Goal: Browse casually

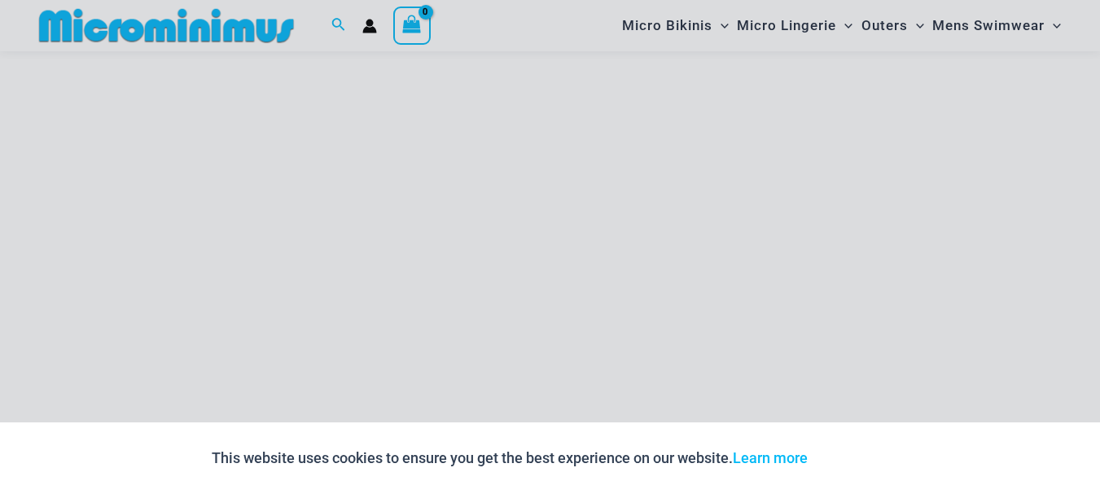
scroll to position [296, 0]
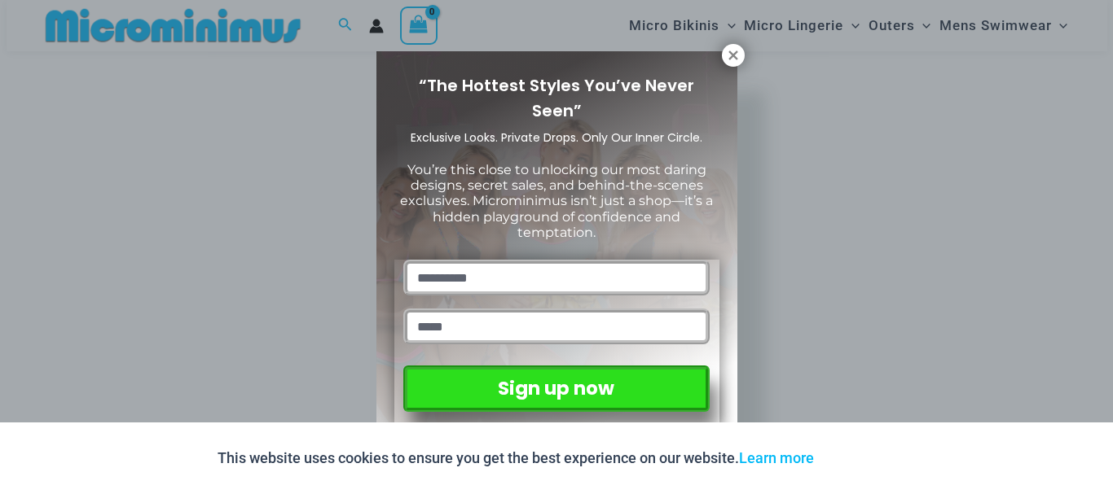
drag, startPoint x: 1110, startPoint y: 79, endPoint x: 1103, endPoint y: 195, distance: 115.9
click at [734, 53] on icon at bounding box center [732, 55] width 9 height 9
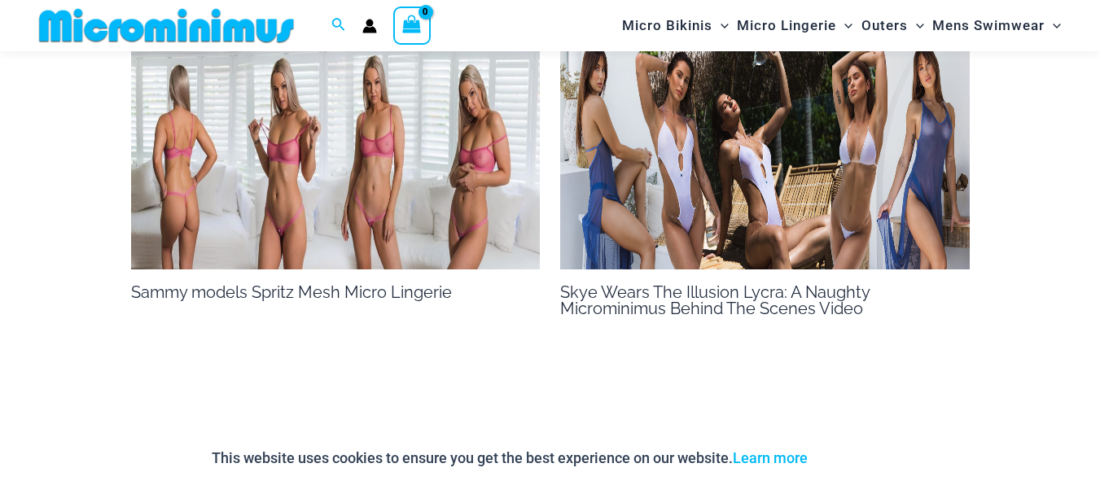
scroll to position [1522, 0]
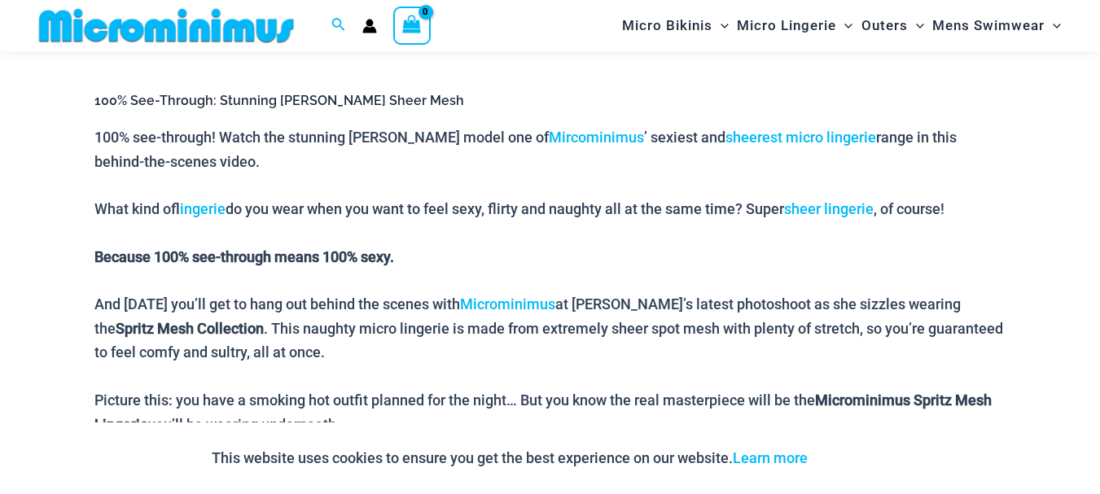
scroll to position [670, 0]
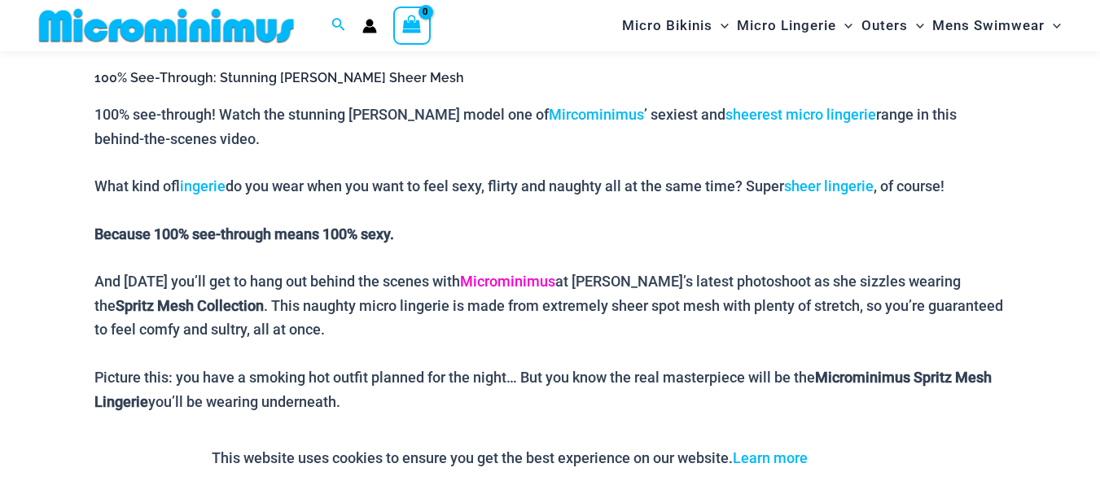
click at [510, 283] on link "Microminimus" at bounding box center [507, 281] width 95 height 17
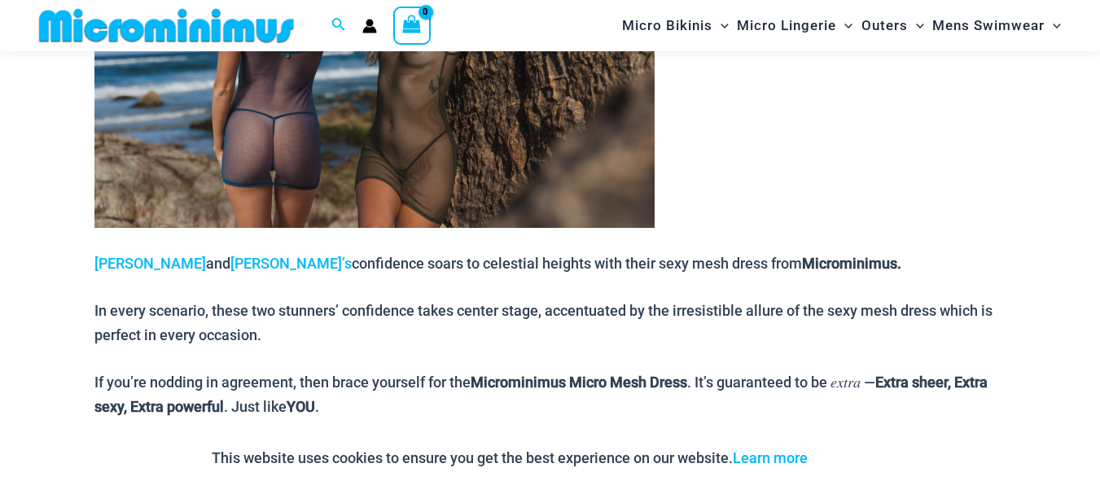
scroll to position [1012, 0]
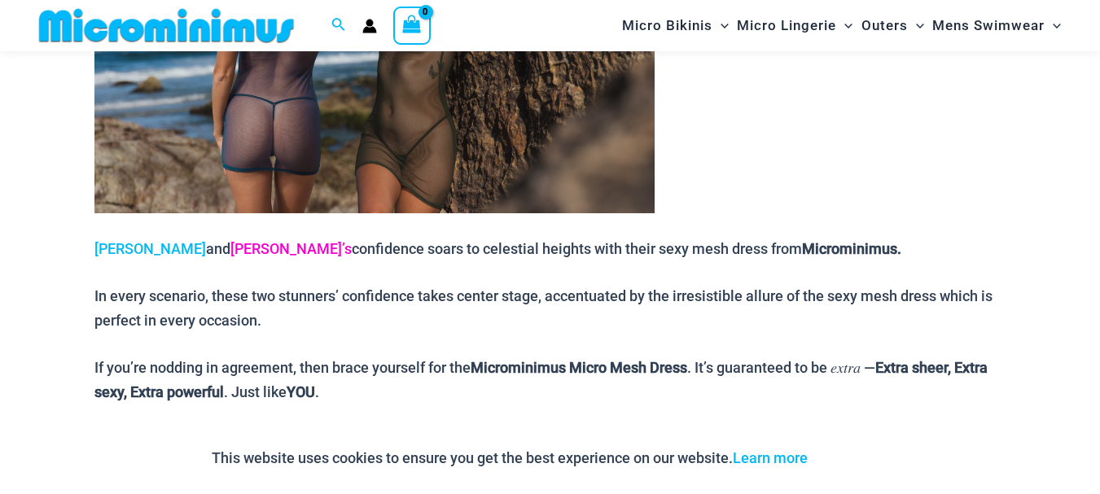
click at [231, 253] on link "[PERSON_NAME]’s" at bounding box center [291, 248] width 121 height 17
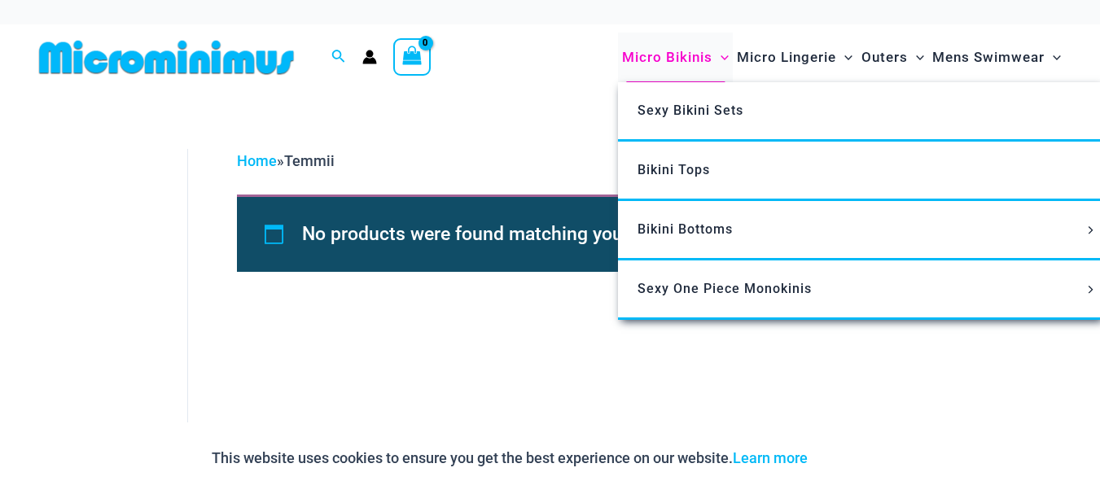
click at [673, 53] on span "Micro Bikinis" at bounding box center [667, 58] width 90 height 42
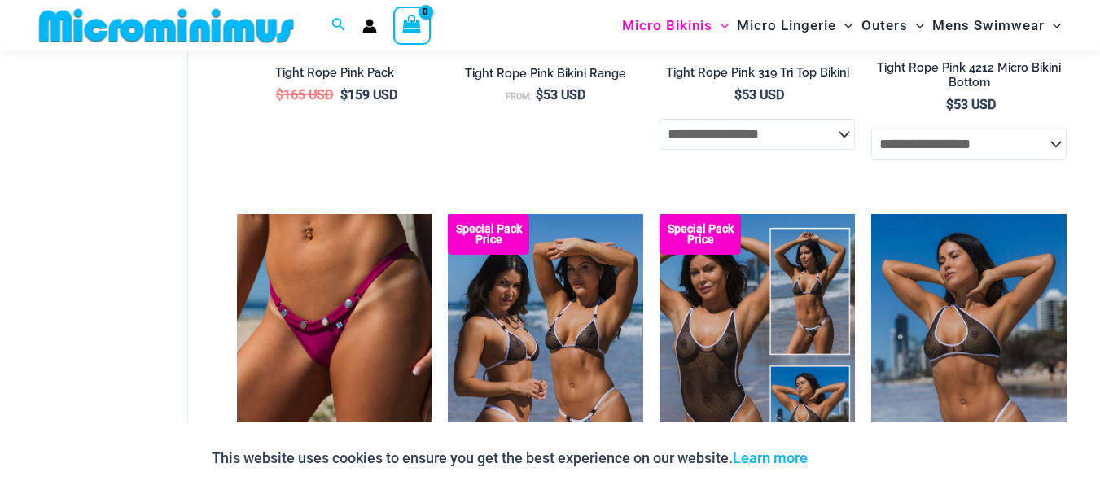
scroll to position [811, 0]
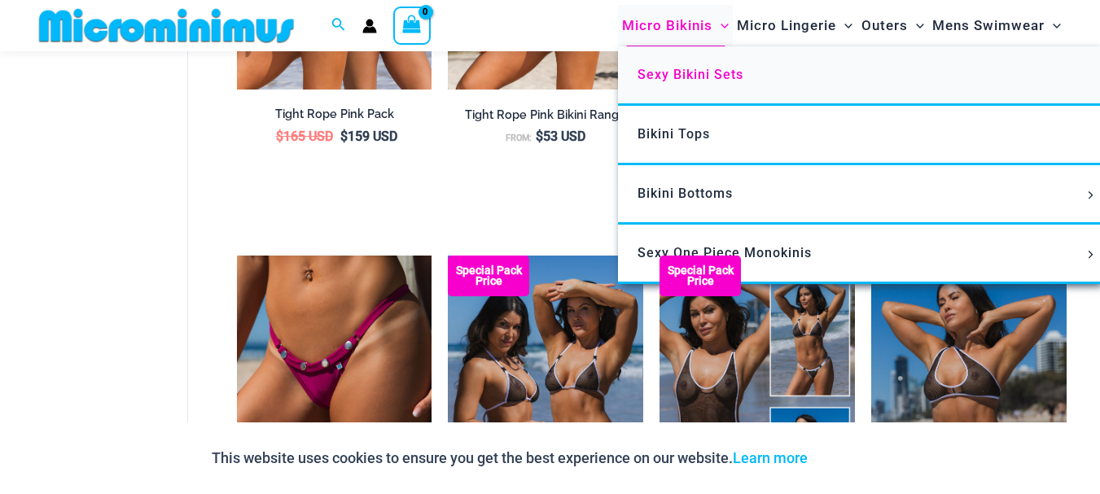
click at [675, 60] on link "Sexy Bikini Sets" at bounding box center [860, 75] width 485 height 59
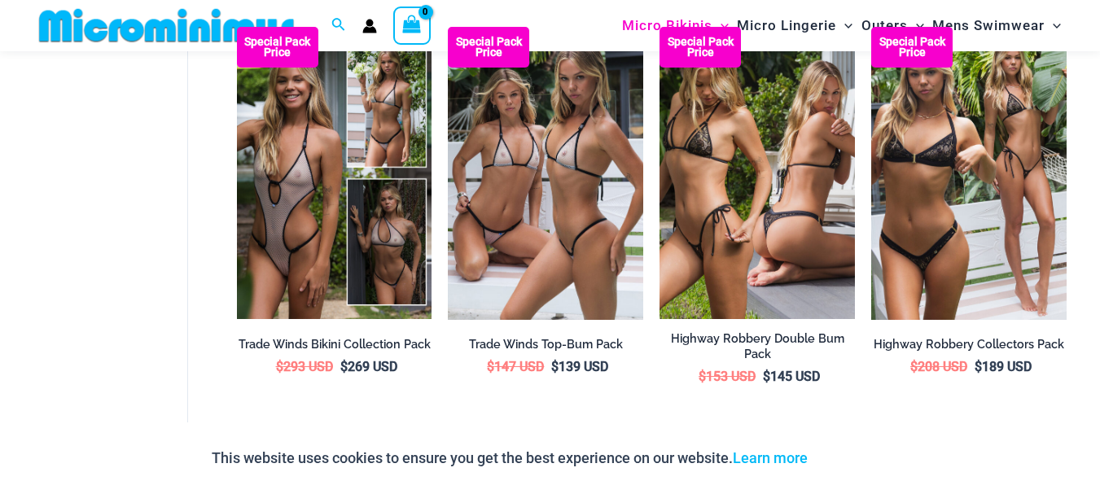
scroll to position [1844, 0]
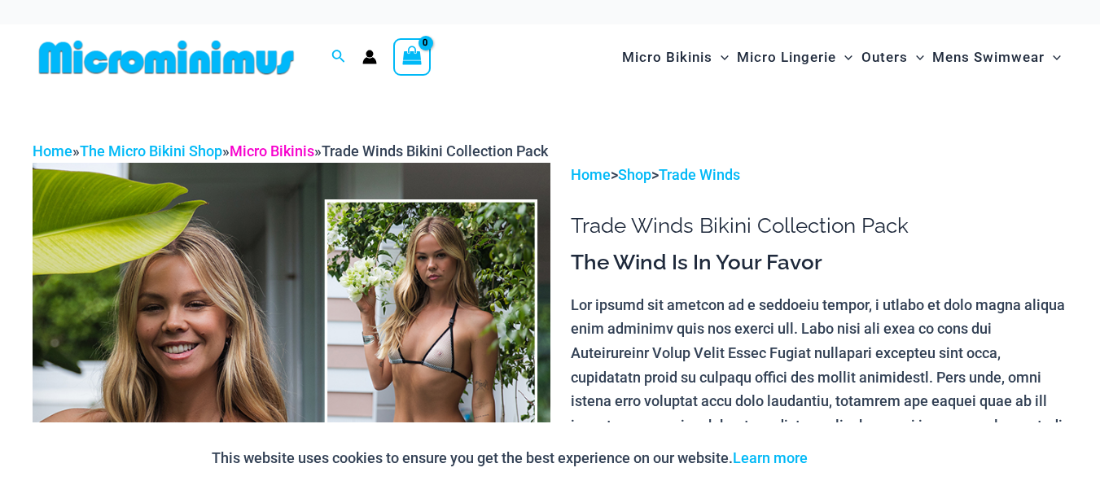
click at [266, 155] on link "Micro Bikinis" at bounding box center [272, 151] width 85 height 17
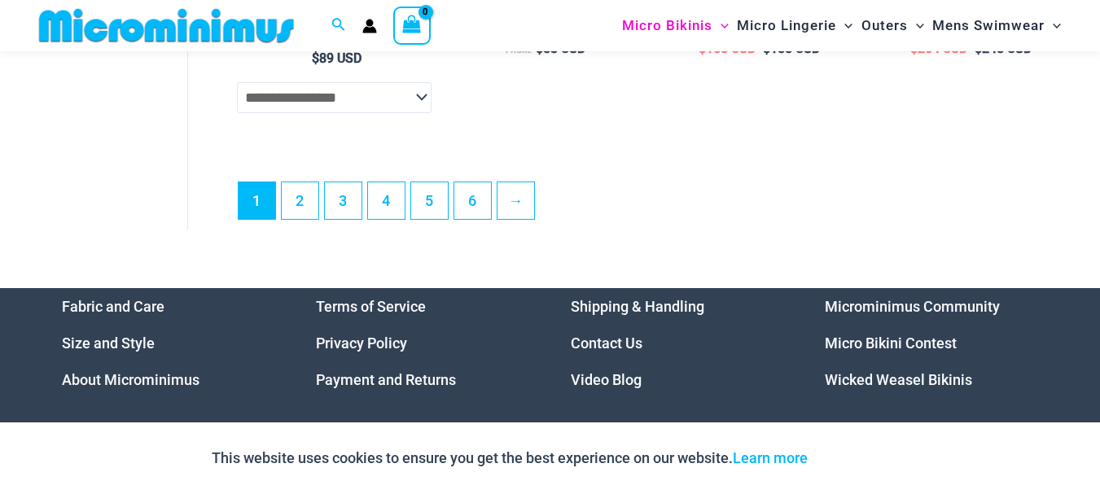
scroll to position [4136, 0]
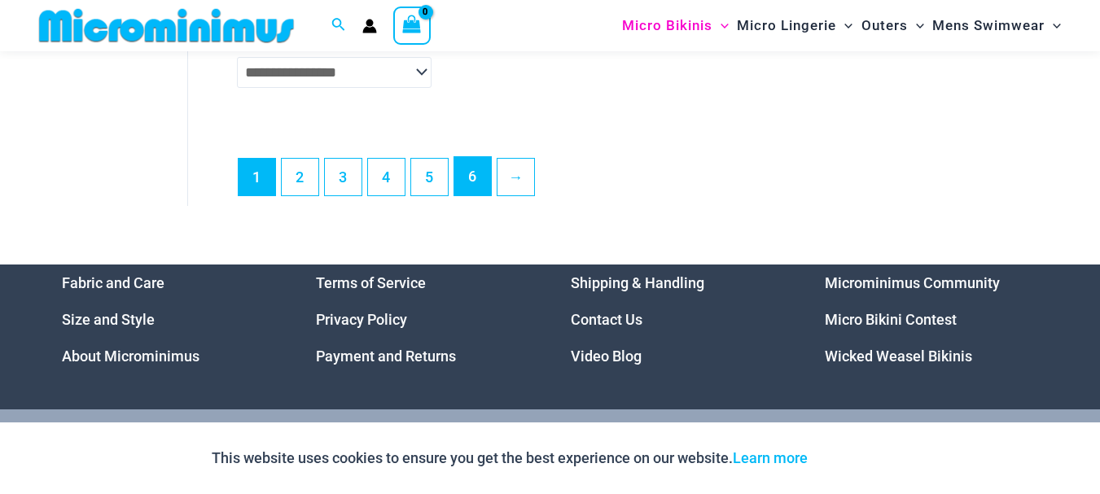
click at [467, 195] on link "6" at bounding box center [473, 176] width 37 height 38
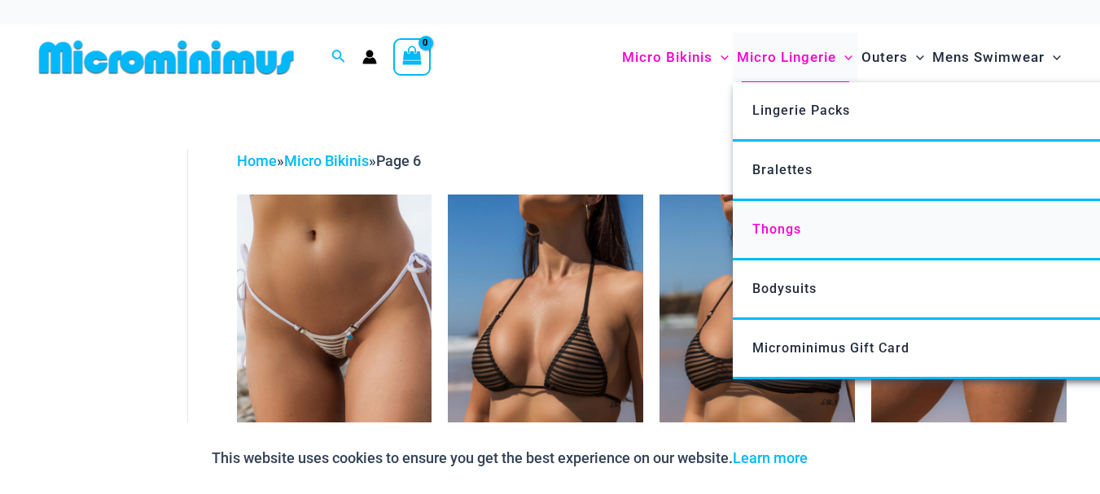
click at [775, 228] on span "Thongs" at bounding box center [777, 229] width 49 height 15
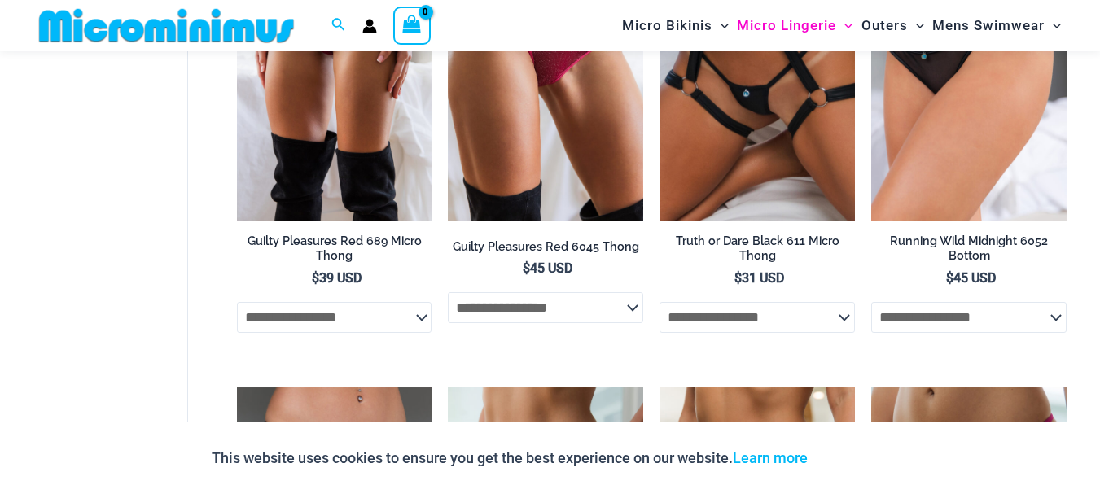
scroll to position [247, 0]
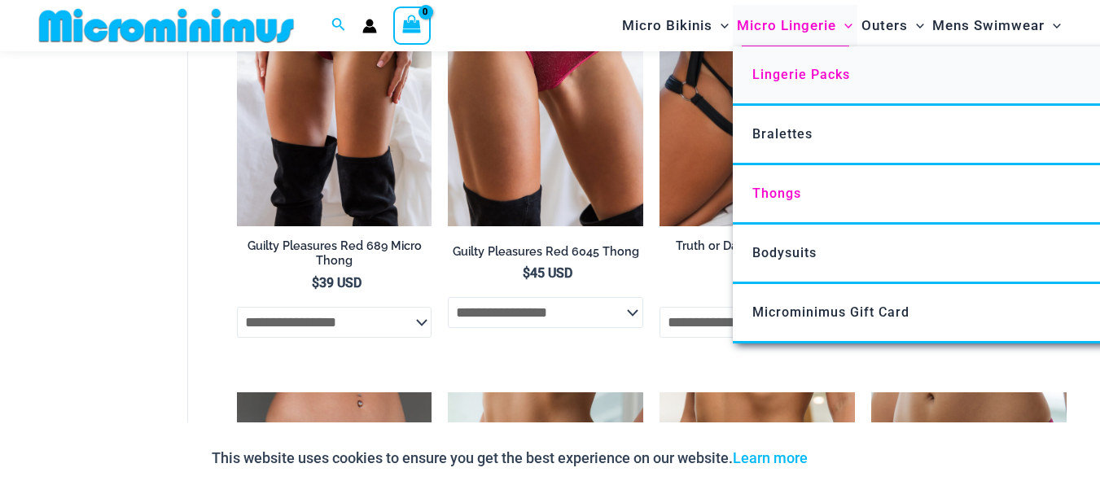
click at [792, 77] on span "Lingerie Packs" at bounding box center [802, 74] width 98 height 15
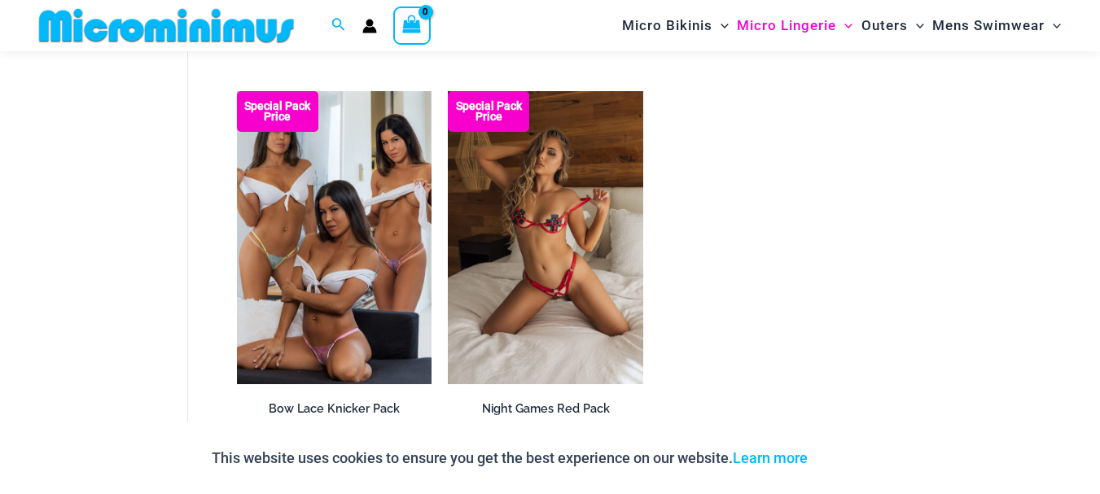
scroll to position [1763, 0]
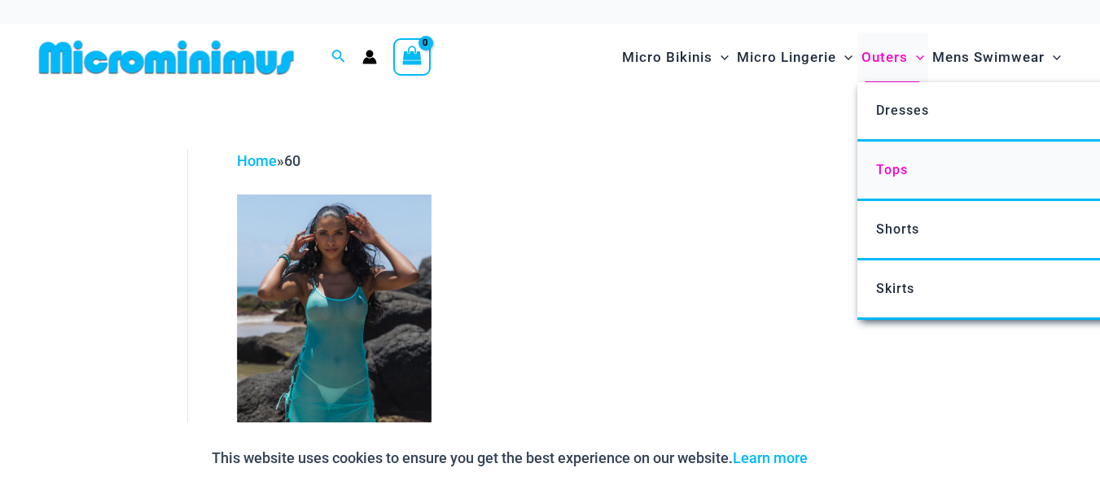
click at [882, 163] on span "Tops" at bounding box center [892, 169] width 32 height 15
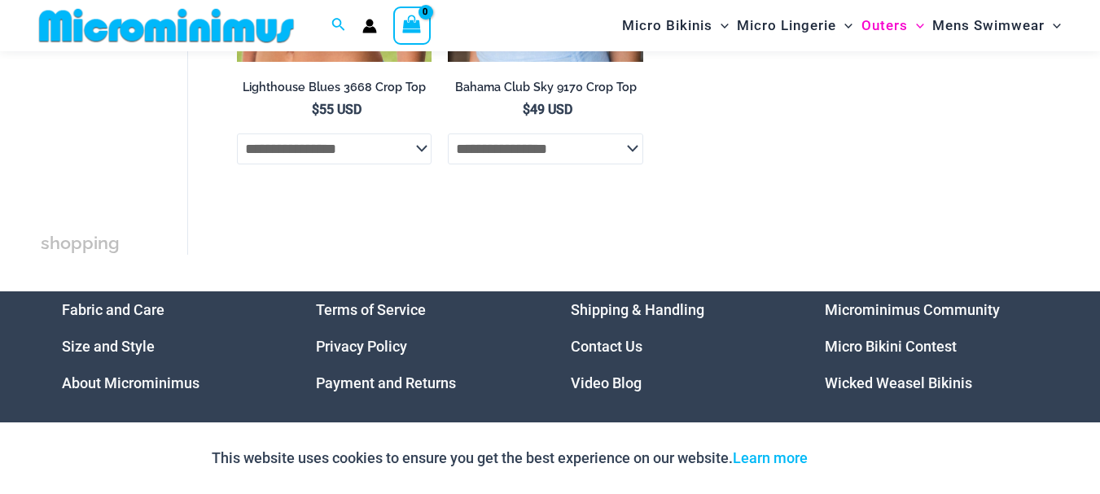
scroll to position [1044, 0]
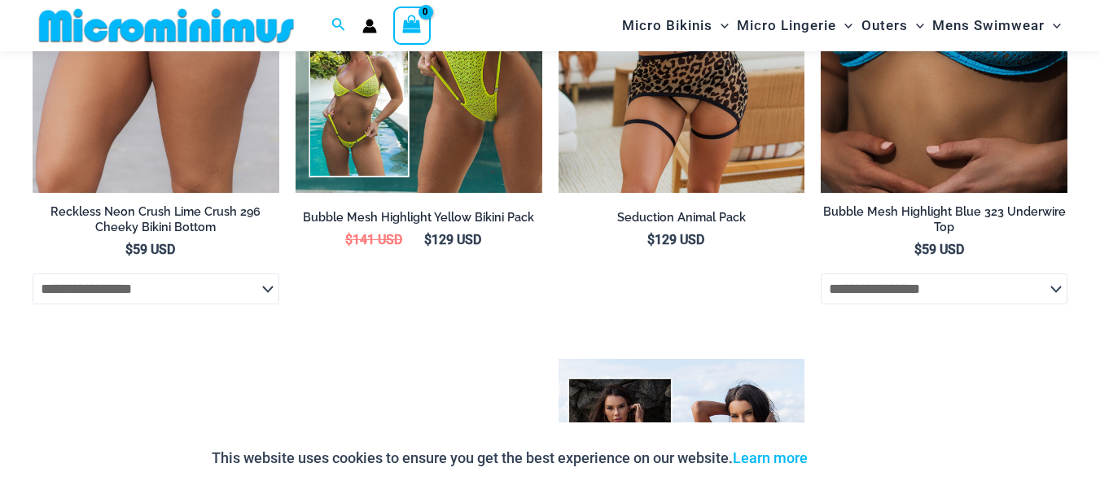
scroll to position [2417, 0]
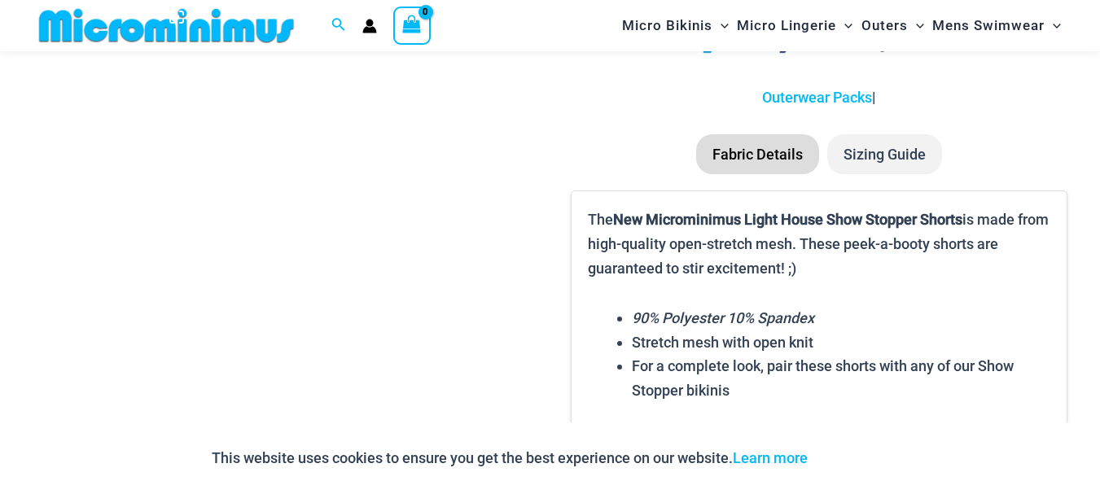
scroll to position [1516, 0]
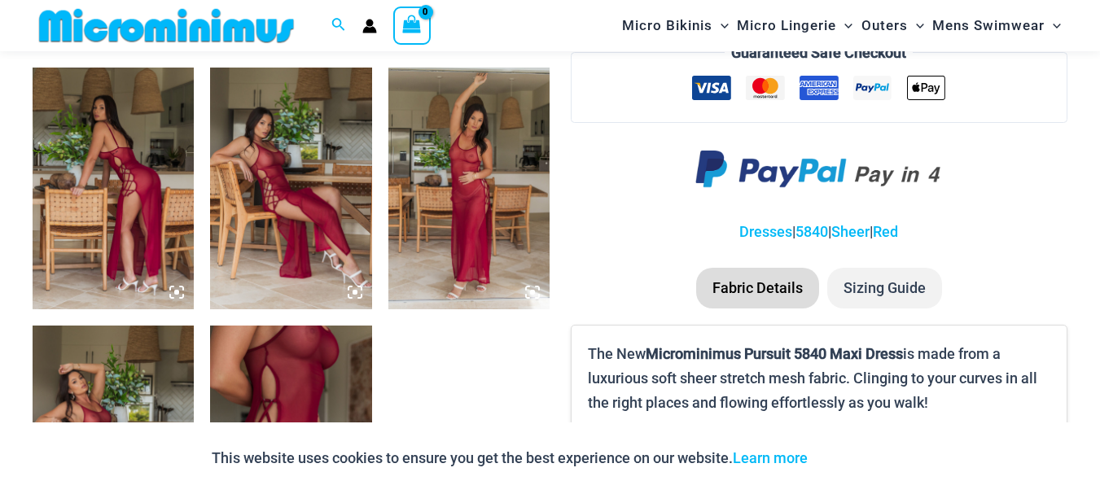
scroll to position [865, 0]
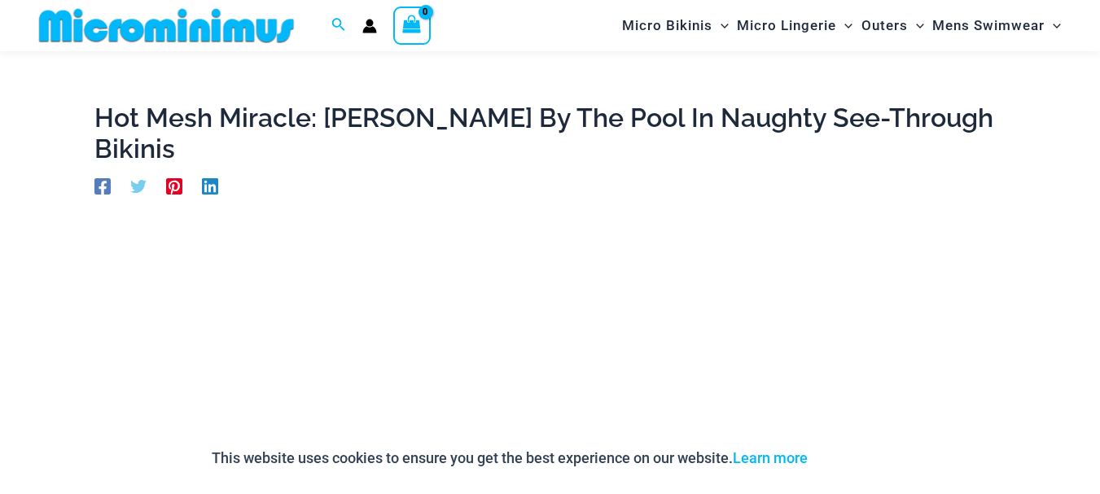
scroll to position [41, 0]
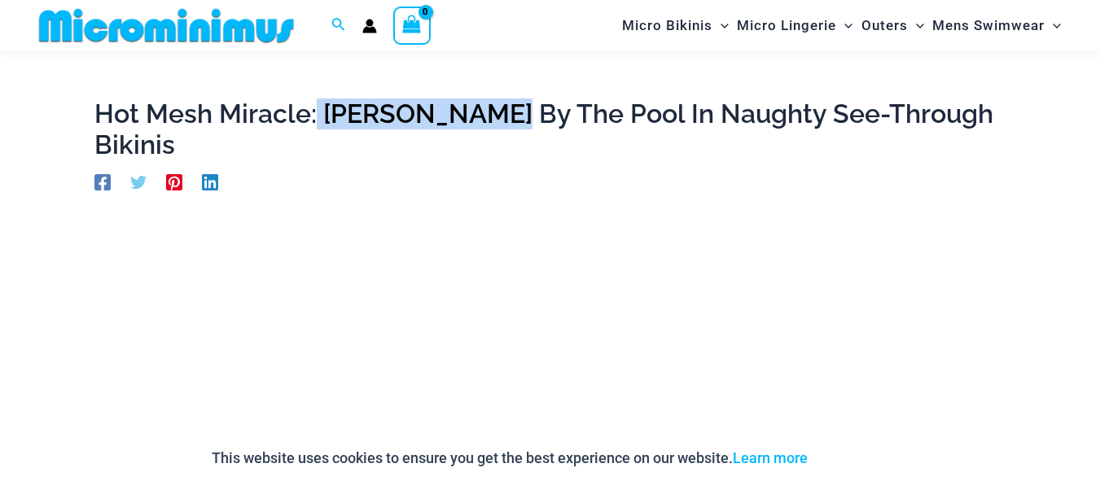
drag, startPoint x: 316, startPoint y: 121, endPoint x: 480, endPoint y: 94, distance: 165.8
copy h1 "Jadey Sizzles"
